Goal: Entertainment & Leisure: Consume media (video, audio)

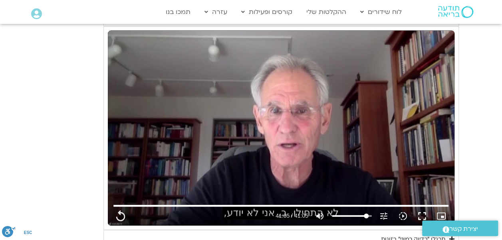
scroll to position [886, 0]
type input "2465.266667"
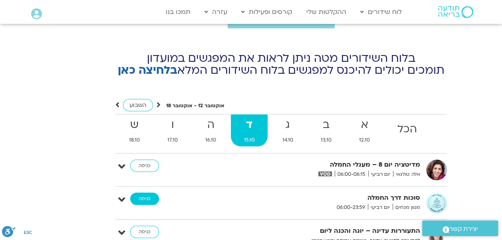
click at [142, 193] on link "כניסה" at bounding box center [144, 199] width 29 height 13
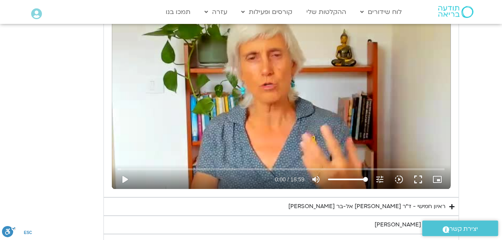
scroll to position [1317, 0]
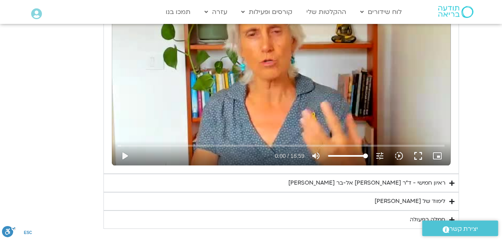
click at [436, 182] on div "ראיון חמישי - ד"ר [PERSON_NAME] אל-בר [PERSON_NAME]" at bounding box center [366, 183] width 157 height 10
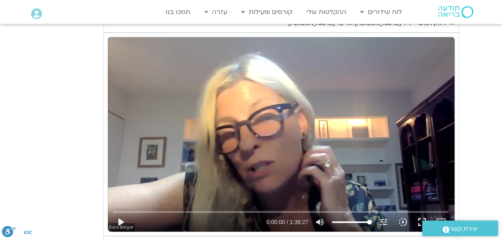
scroll to position [1509, 0]
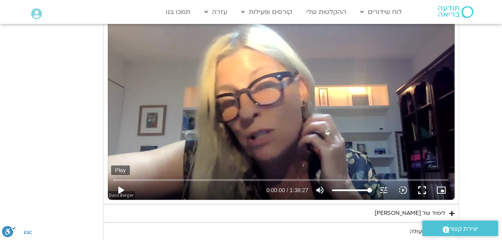
click at [121, 187] on button "play_arrow" at bounding box center [120, 190] width 19 height 19
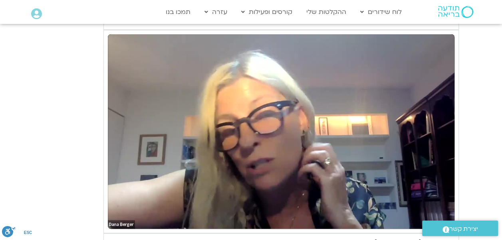
scroll to position [1477, 0]
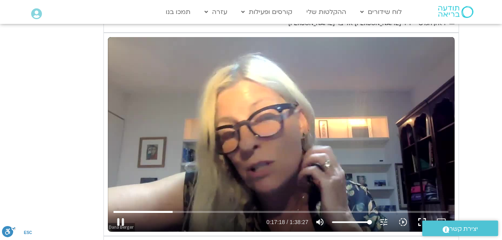
type input "1038.239789"
